Goal: Transaction & Acquisition: Purchase product/service

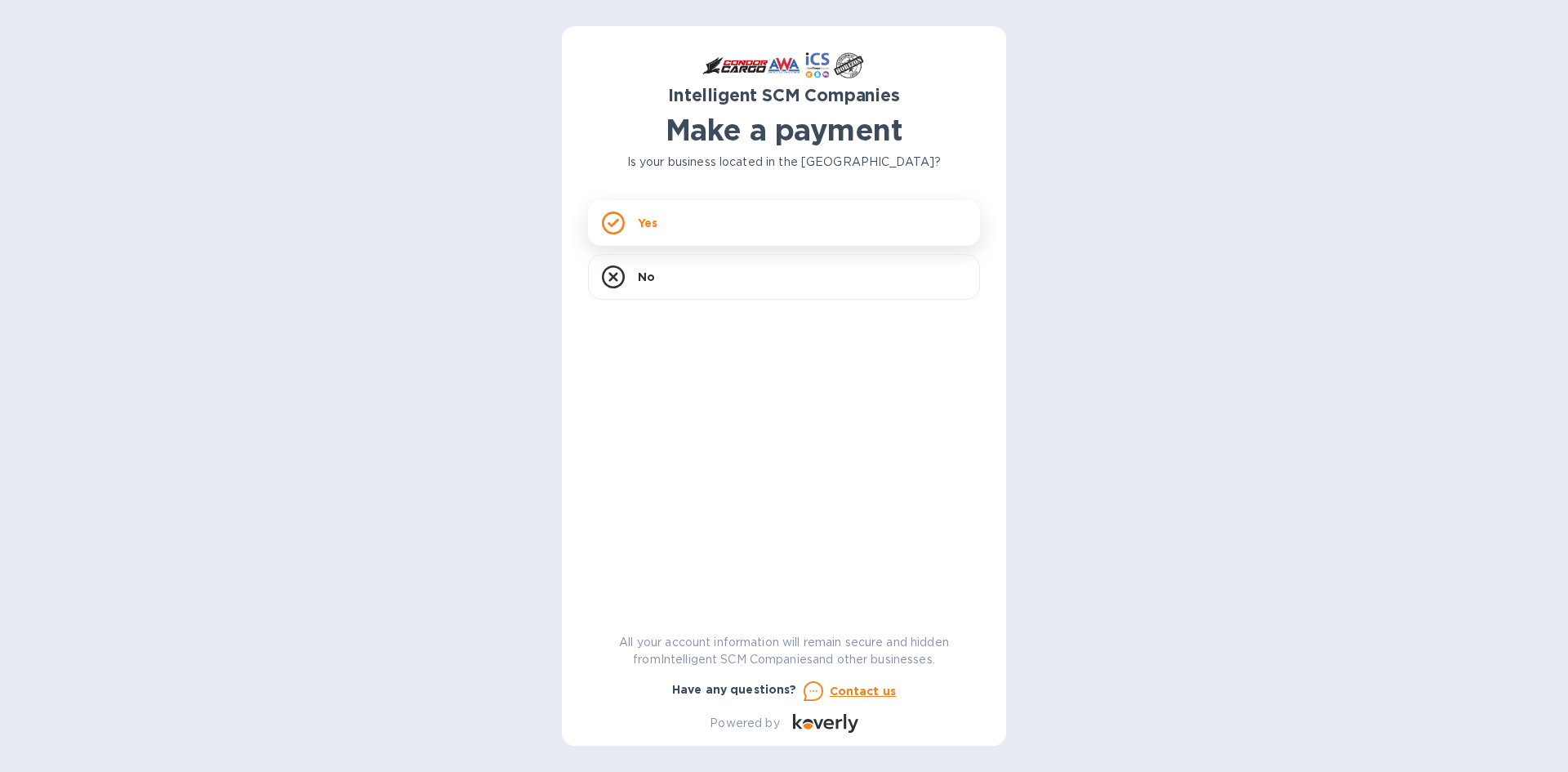
click at [641, 224] on p "Yes" at bounding box center [647, 222] width 20 height 16
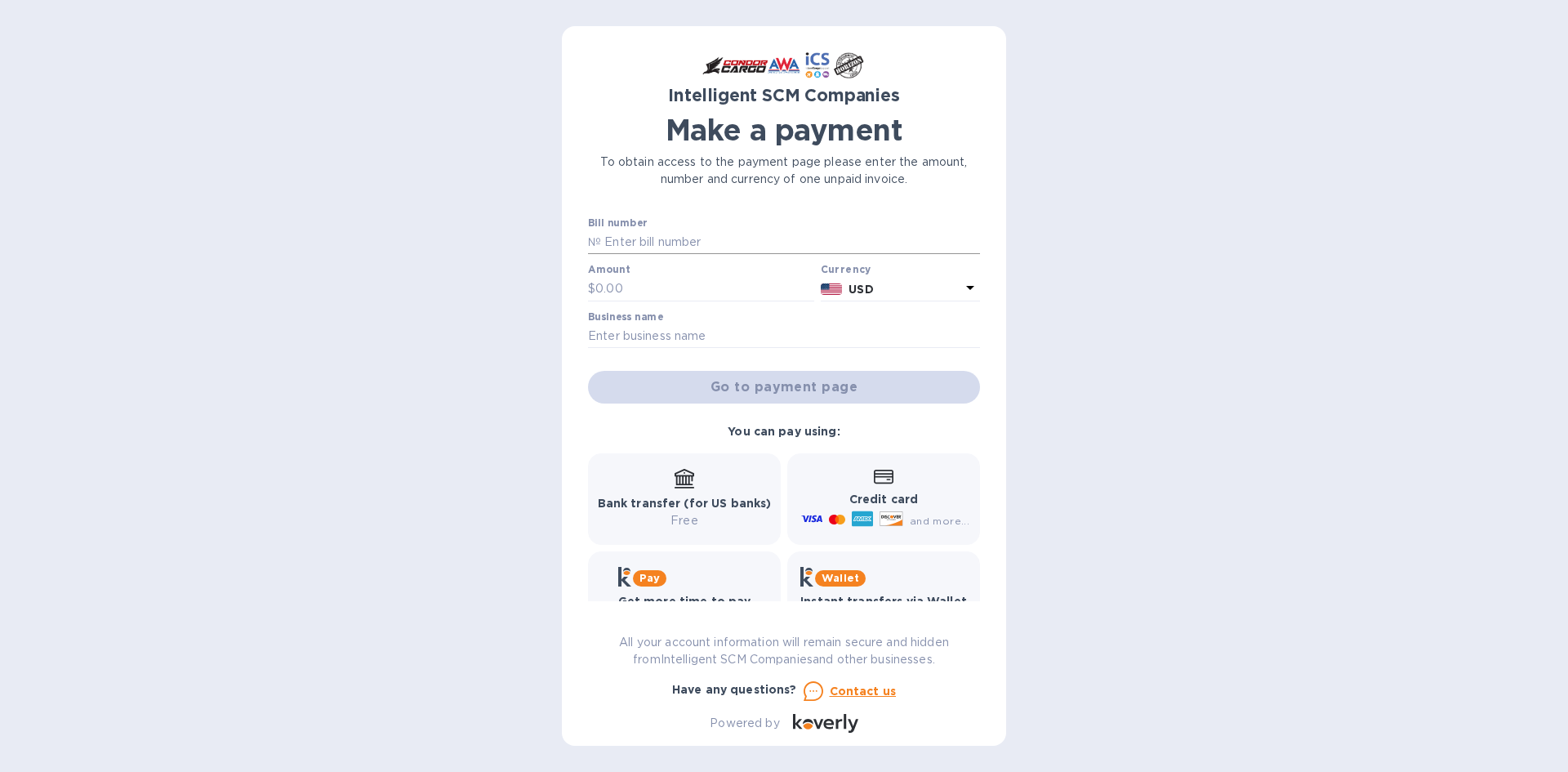
click at [706, 233] on input "text" at bounding box center [791, 243] width 379 height 25
click at [725, 241] on input "text" at bounding box center [791, 243] width 379 height 25
click at [726, 239] on input "text" at bounding box center [791, 243] width 379 height 25
paste input "00389244"
type input "00389244"
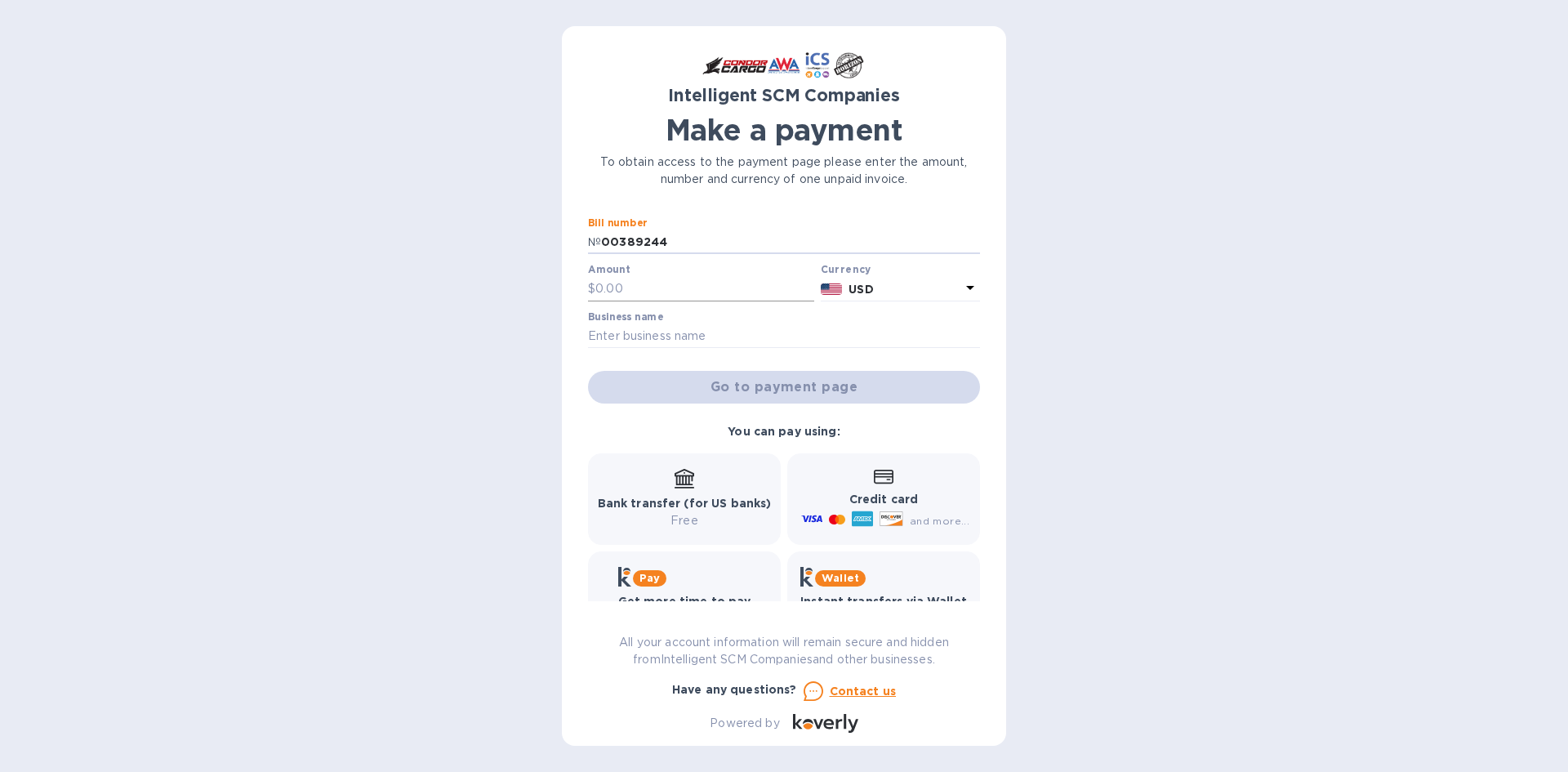
click at [675, 285] on input "text" at bounding box center [705, 289] width 219 height 25
type input "800"
click at [794, 343] on input "text" at bounding box center [783, 336] width 392 height 25
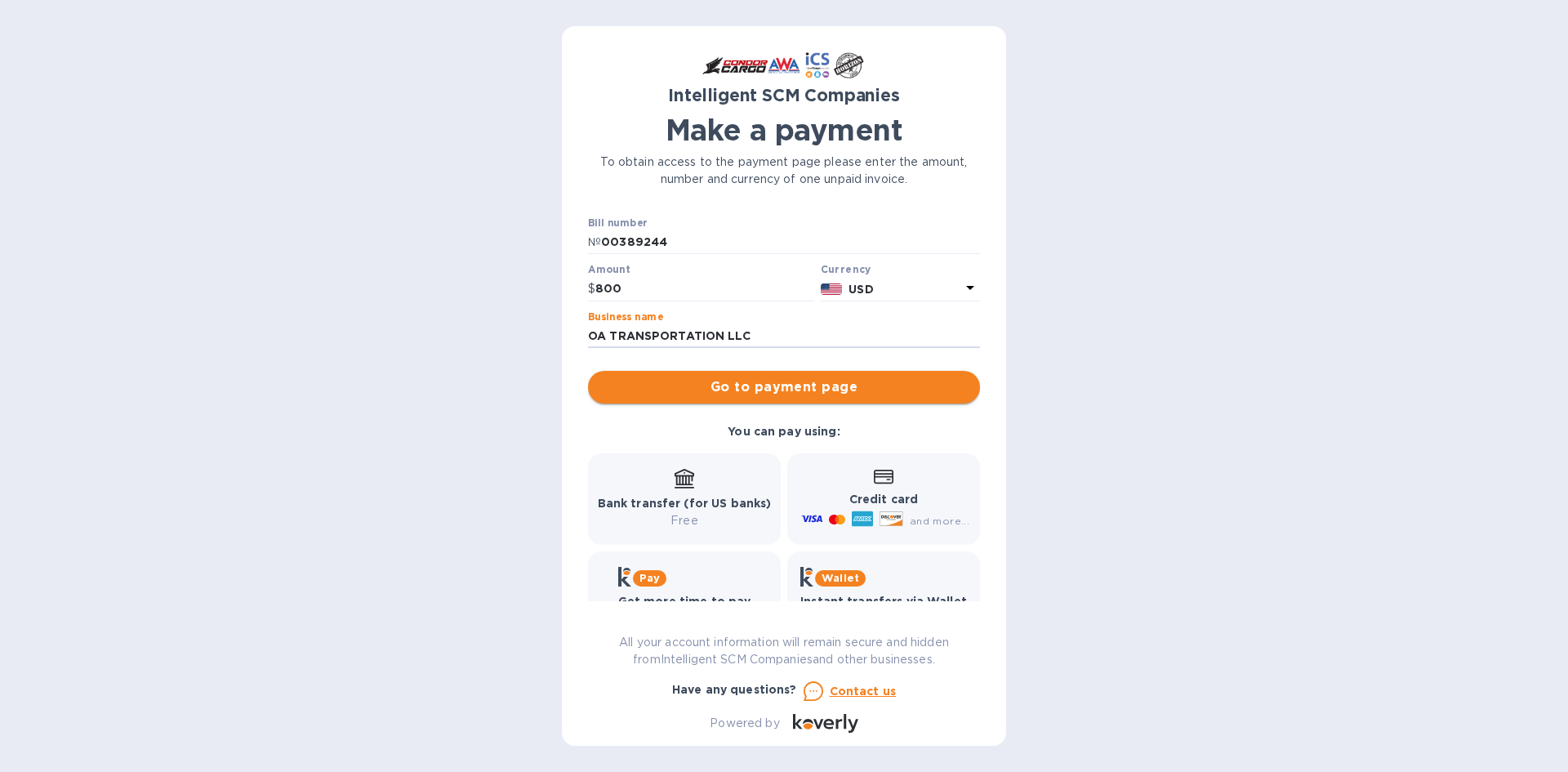
type input "OA TRANSPORTATION LLC"
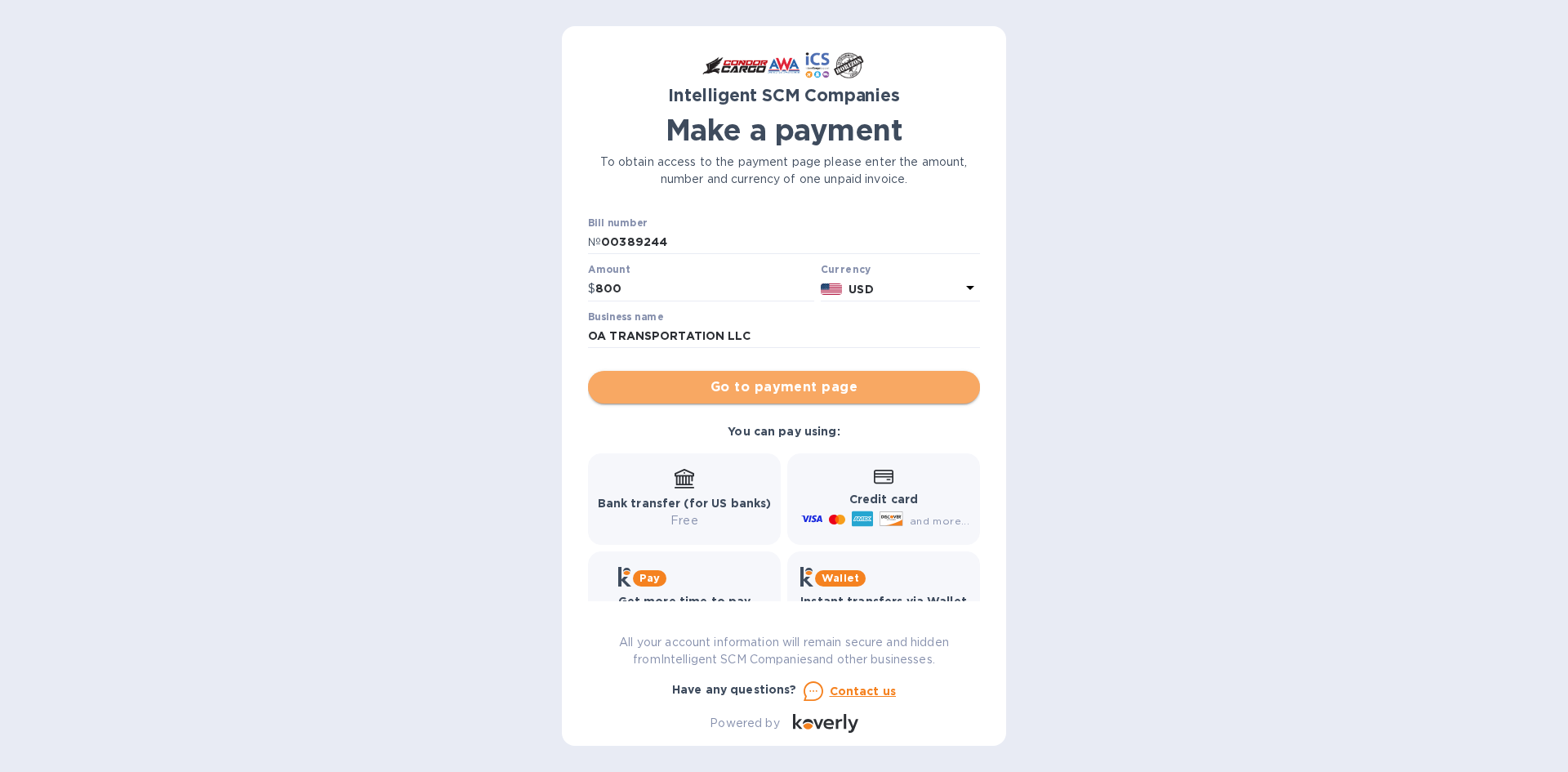
click at [811, 391] on span "Go to payment page" at bounding box center [784, 387] width 366 height 20
